Goal: Task Accomplishment & Management: Use online tool/utility

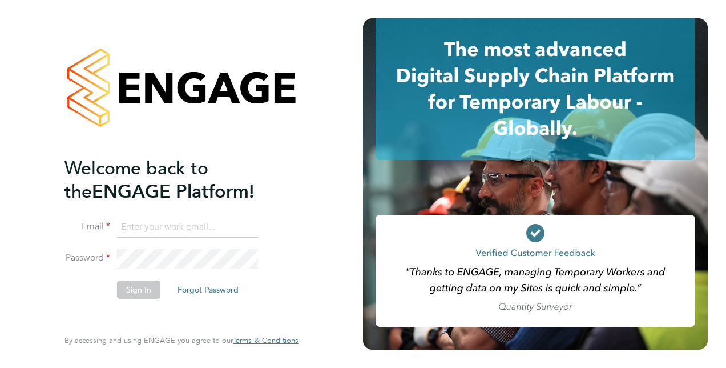
type input "david.jamieson@vistry.co.uk"
click at [135, 289] on button "Sign In" at bounding box center [138, 289] width 43 height 18
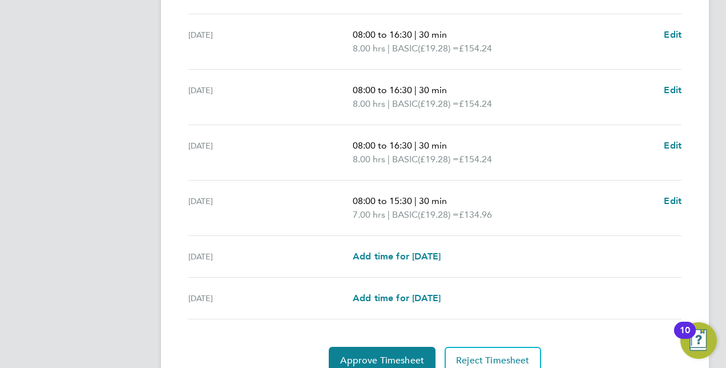
scroll to position [441, 0]
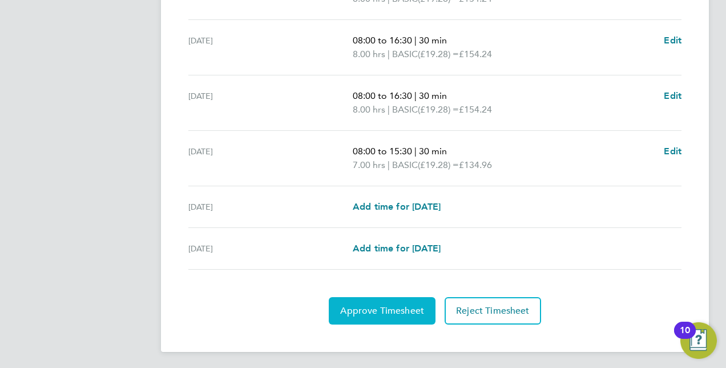
click at [361, 308] on span "Approve Timesheet" at bounding box center [382, 310] width 84 height 11
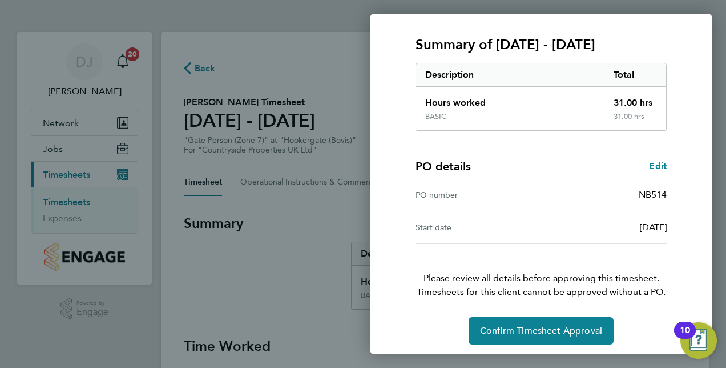
scroll to position [146, 0]
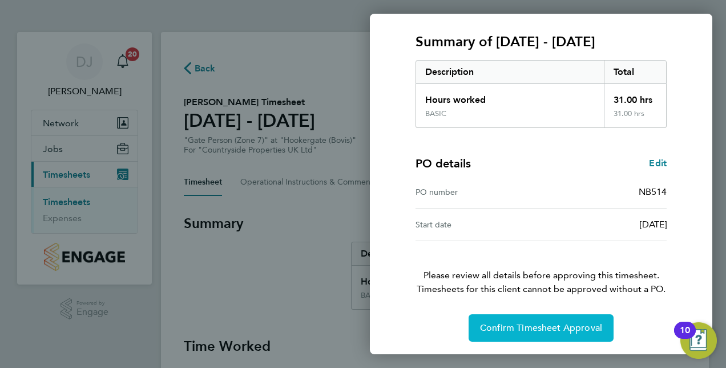
click at [539, 326] on span "Confirm Timesheet Approval" at bounding box center [541, 327] width 122 height 11
